Goal: Communication & Community: Ask a question

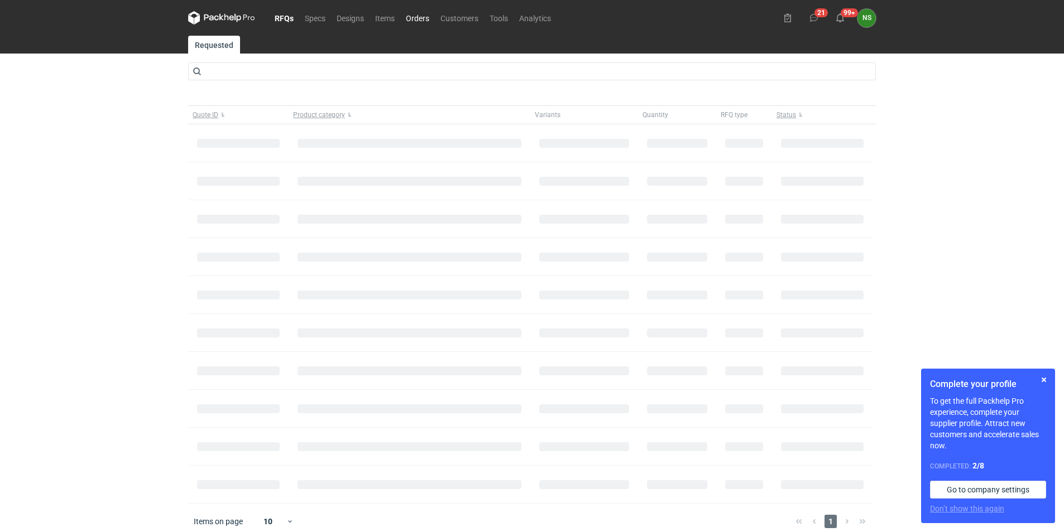
click at [420, 17] on link "Orders" at bounding box center [417, 17] width 35 height 13
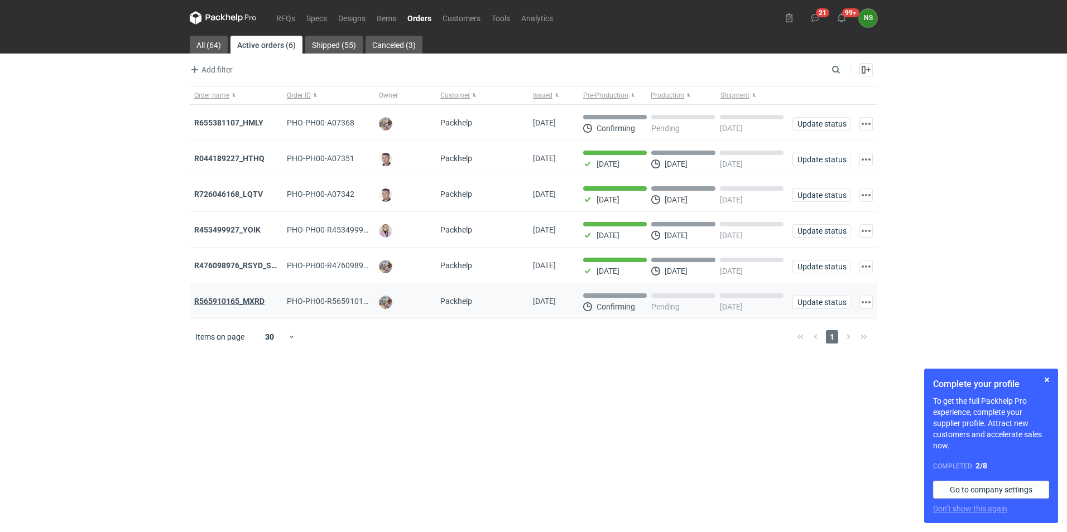
click at [236, 304] on strong "R565910165_MXRD" at bounding box center [229, 301] width 70 height 9
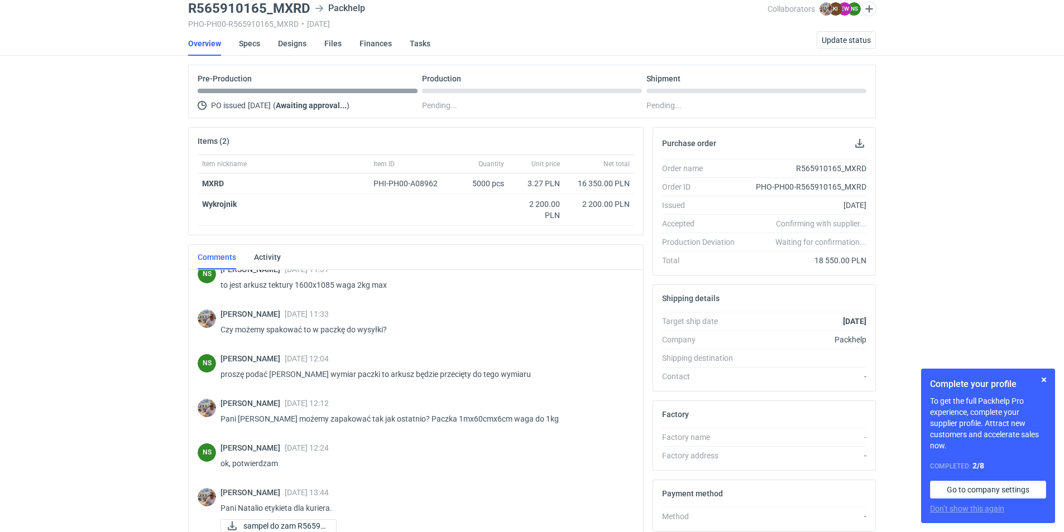
scroll to position [760, 0]
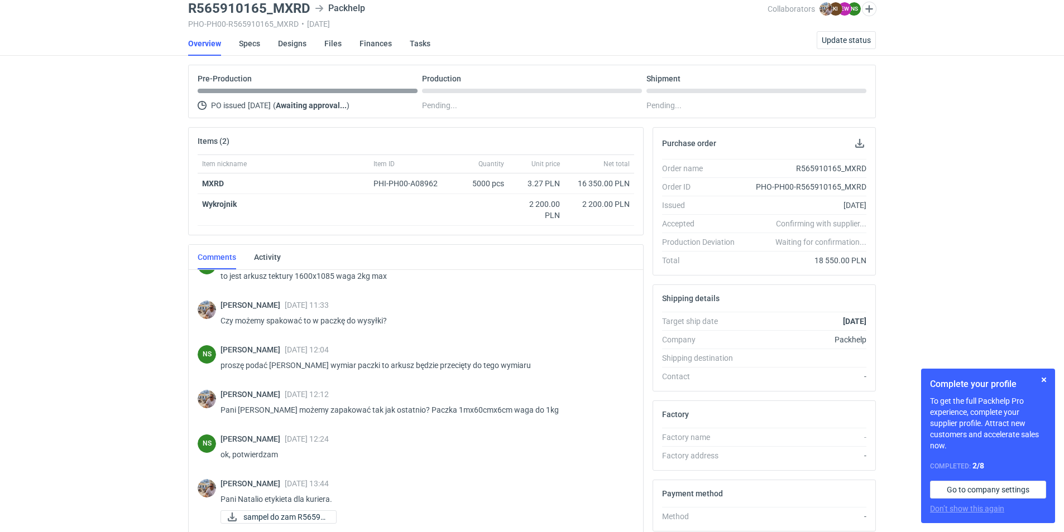
drag, startPoint x: 630, startPoint y: 469, endPoint x: 638, endPoint y: 488, distance: 20.5
click at [638, 488] on div "[PERSON_NAME] [DATE] 11:24 Dzień dobry. Pani Natalio czy istnieje możliwość prz…" at bounding box center [416, 433] width 454 height 326
drag, startPoint x: 1063, startPoint y: 270, endPoint x: 1065, endPoint y: 357, distance: 87.1
click at [1063, 357] on html "RFQs Specs Designs Items Orders Customers Tools Analytics 21 99+ NS [PERSON_NAM…" at bounding box center [532, 223] width 1064 height 532
drag, startPoint x: 1031, startPoint y: 230, endPoint x: 1041, endPoint y: 228, distance: 9.6
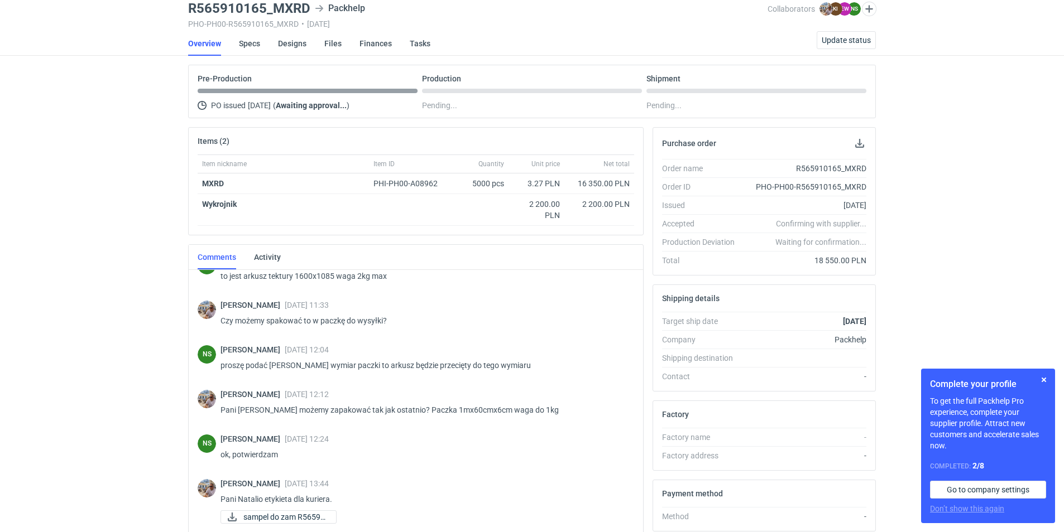
click at [1031, 229] on div "RFQs Specs Designs Items Orders Customers Tools Analytics 21 99+ NS [PERSON_NAM…" at bounding box center [532, 223] width 1064 height 532
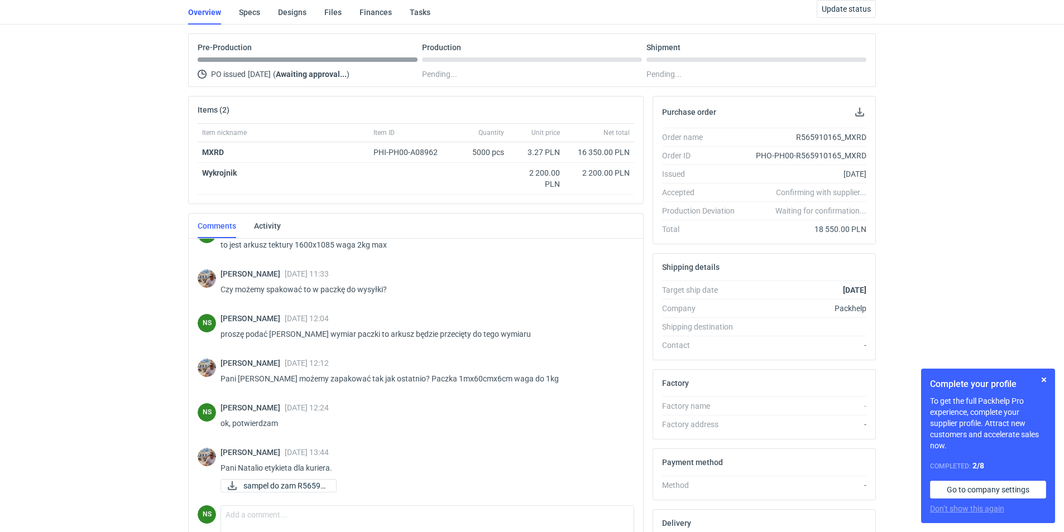
scroll to position [185, 0]
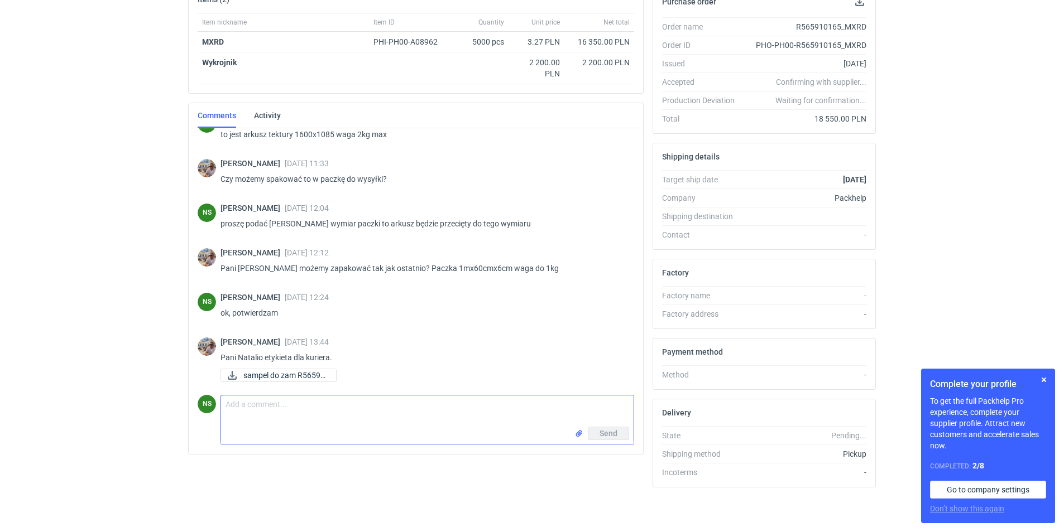
click at [267, 414] on textarea "Comment message" at bounding box center [427, 411] width 412 height 31
type textarea "[PERSON_NAME], czy wiadomo kiedy pojawi się kurier? jeszcze go nie było."
click at [605, 438] on span "Send" at bounding box center [608, 434] width 18 height 8
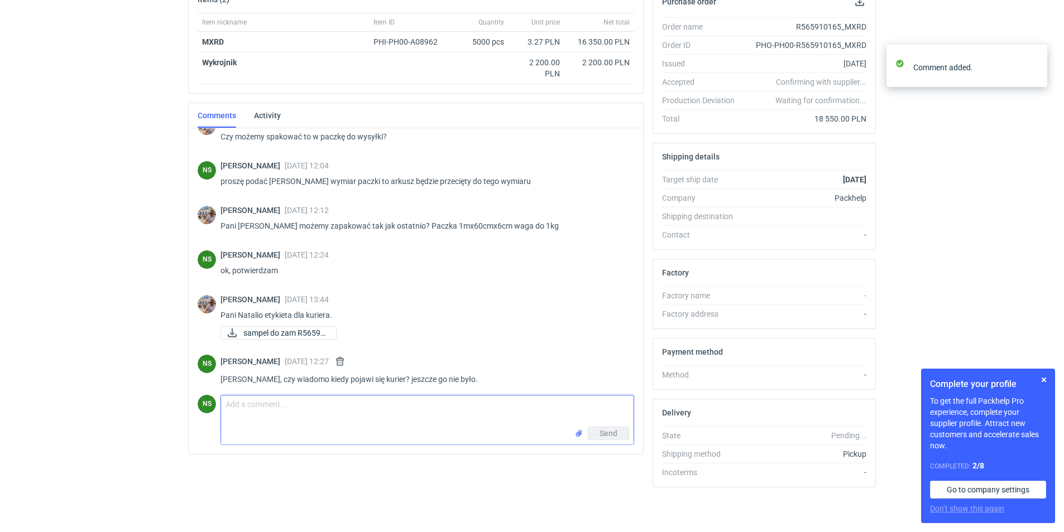
scroll to position [809, 0]
